Goal: Task Accomplishment & Management: Use online tool/utility

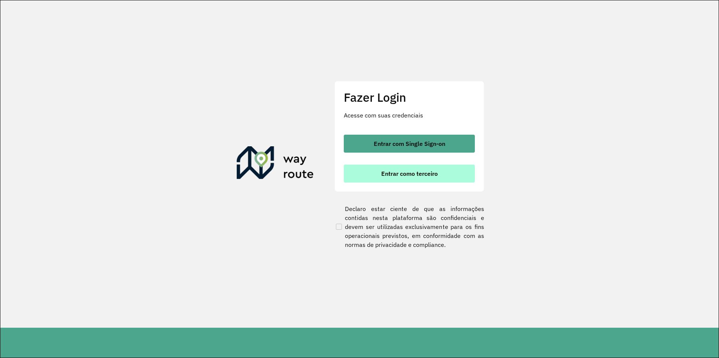
click at [414, 174] on span "Entrar como terceiro" at bounding box center [409, 174] width 57 height 6
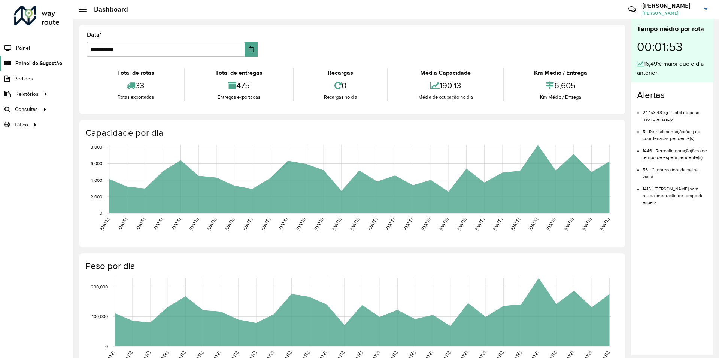
click at [42, 64] on span "Painel de Sugestão" at bounding box center [38, 64] width 47 height 8
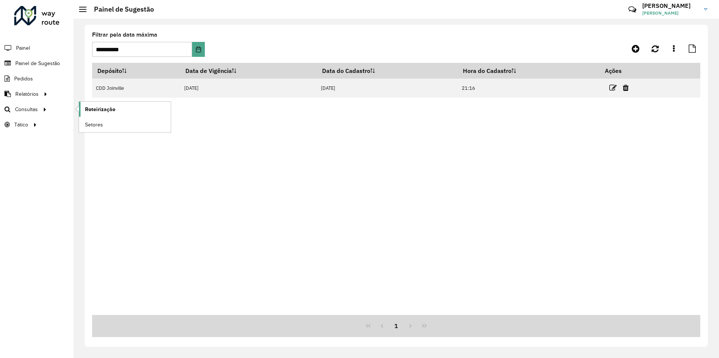
click at [93, 108] on span "Roteirização" at bounding box center [100, 110] width 30 height 8
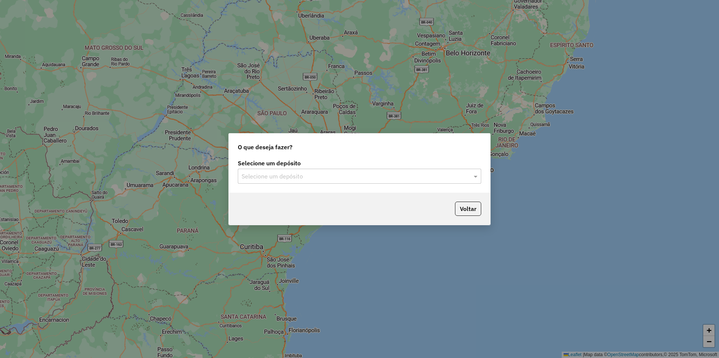
click at [316, 182] on div "Selecione um depósito" at bounding box center [359, 176] width 243 height 15
click at [301, 194] on div "CDD Joinville" at bounding box center [359, 198] width 243 height 13
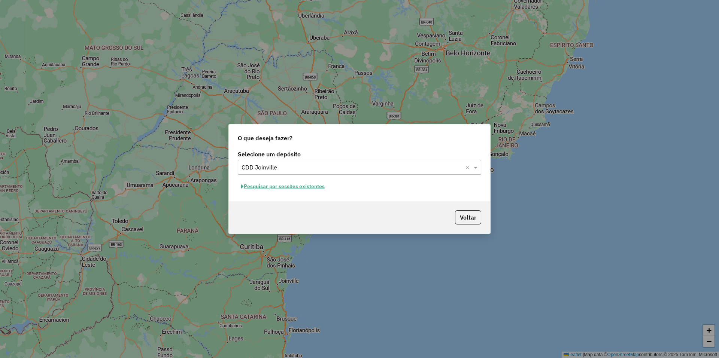
click at [307, 188] on button "Pesquisar por sessões existentes" at bounding box center [283, 187] width 90 height 12
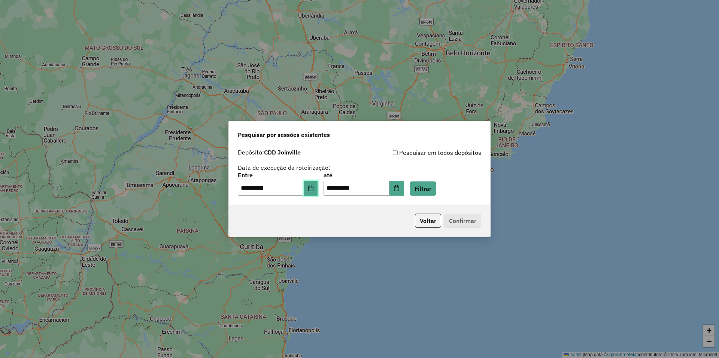
click at [314, 189] on icon "Choose Date" at bounding box center [311, 188] width 6 height 6
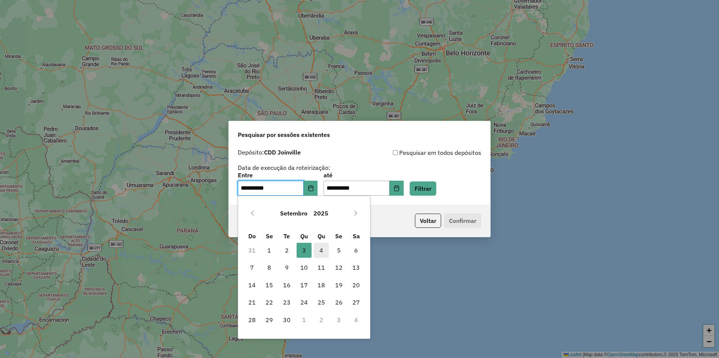
click at [319, 251] on span "4" at bounding box center [321, 250] width 15 height 15
type input "**********"
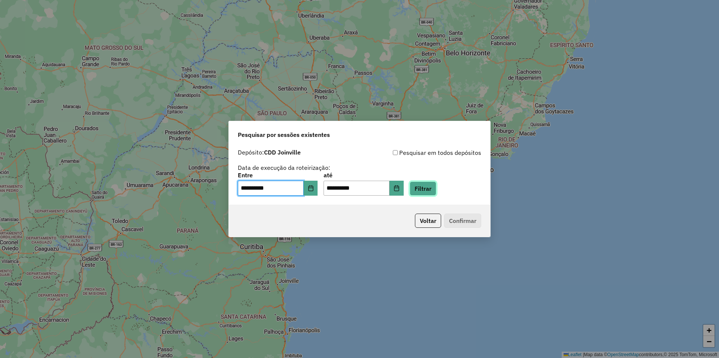
click at [436, 193] on button "Filtrar" at bounding box center [423, 189] width 27 height 14
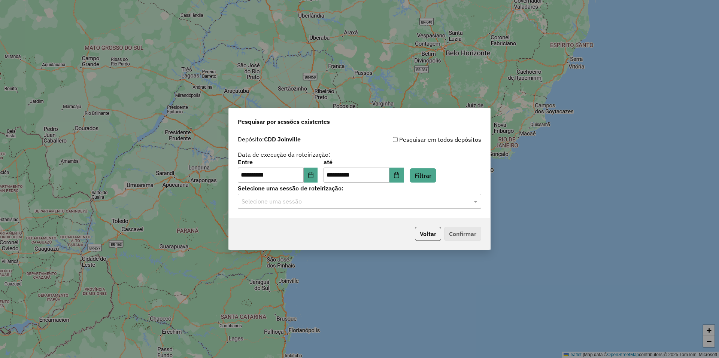
click at [328, 205] on input "text" at bounding box center [352, 201] width 221 height 9
click at [301, 222] on span "1259287 - [DATE] 20:12" at bounding box center [271, 223] width 60 height 6
click at [469, 234] on button "Confirmar" at bounding box center [462, 234] width 37 height 14
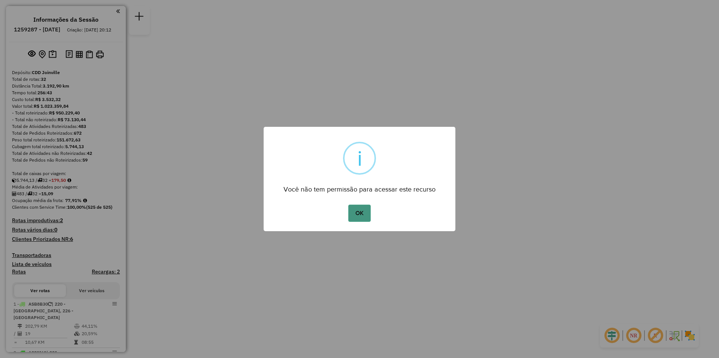
click at [360, 217] on button "OK" at bounding box center [359, 213] width 22 height 17
